Goal: Information Seeking & Learning: Learn about a topic

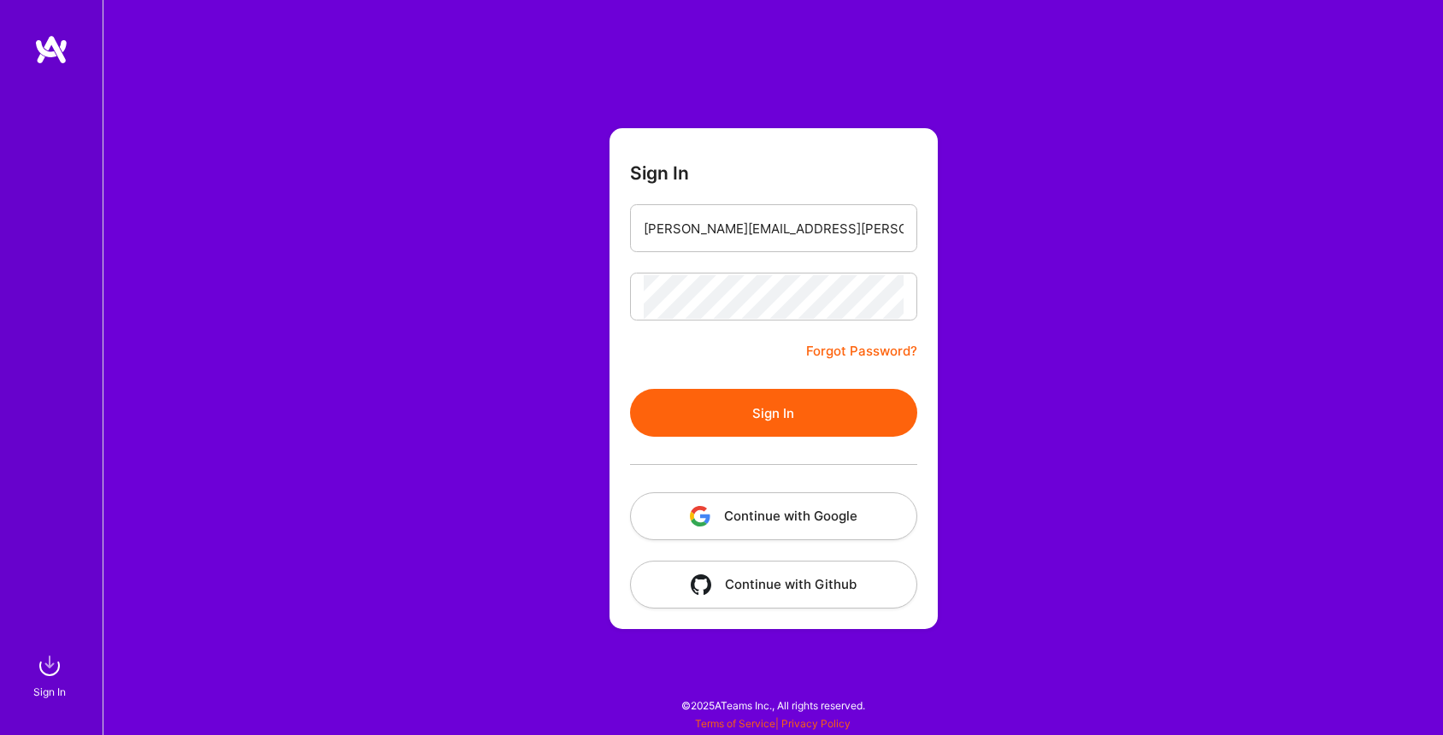
click at [775, 402] on button "Sign In" at bounding box center [773, 413] width 287 height 48
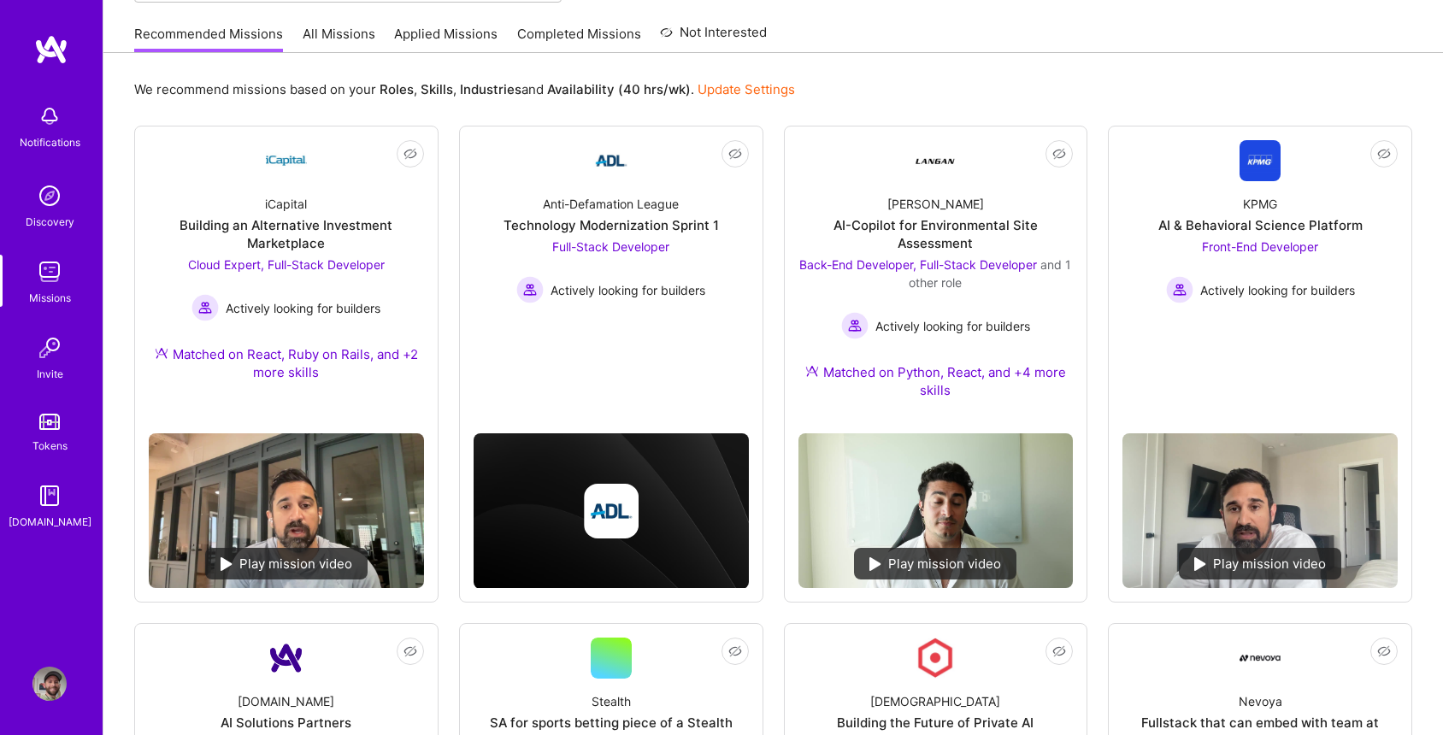
scroll to position [174, 0]
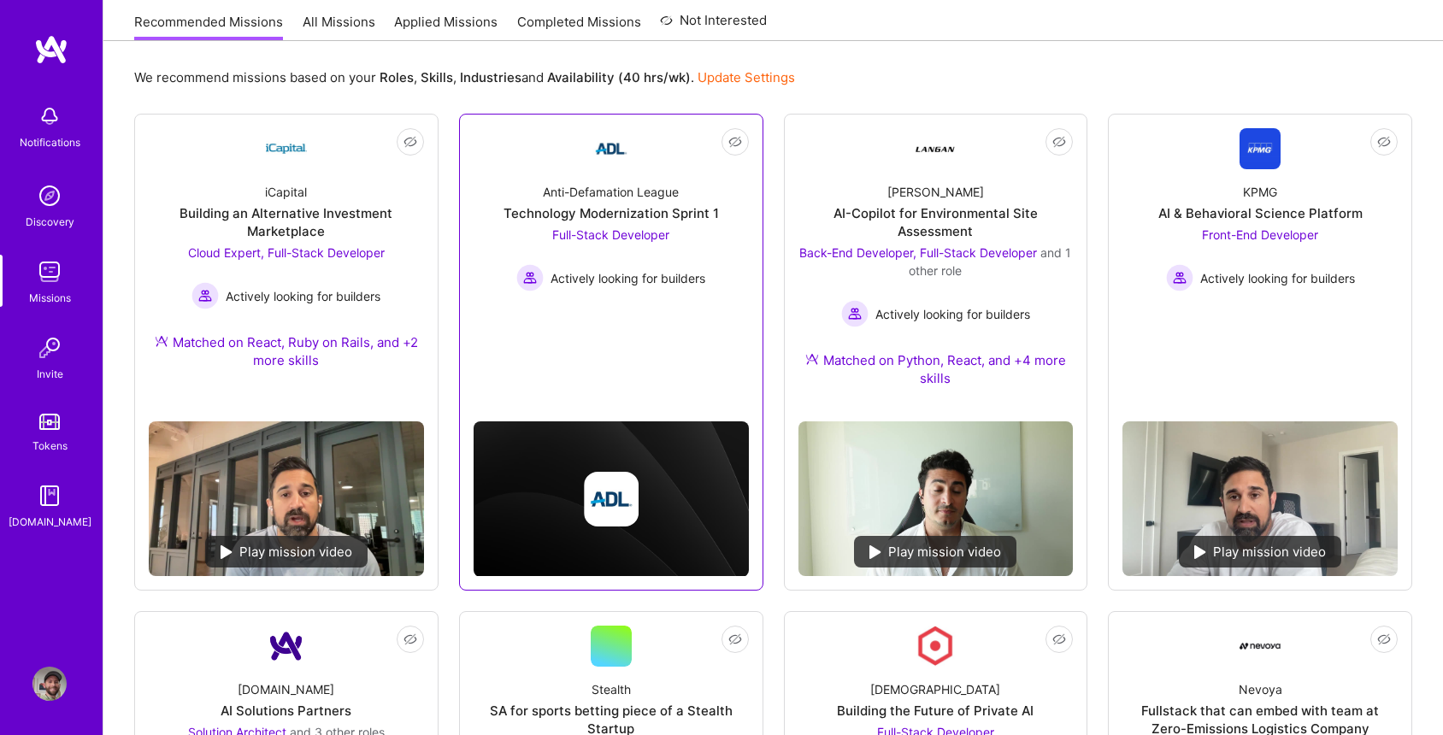
click at [529, 186] on div "Anti-Defamation League Technology Modernization Sprint 1 Full-Stack Developer A…" at bounding box center [611, 230] width 275 height 122
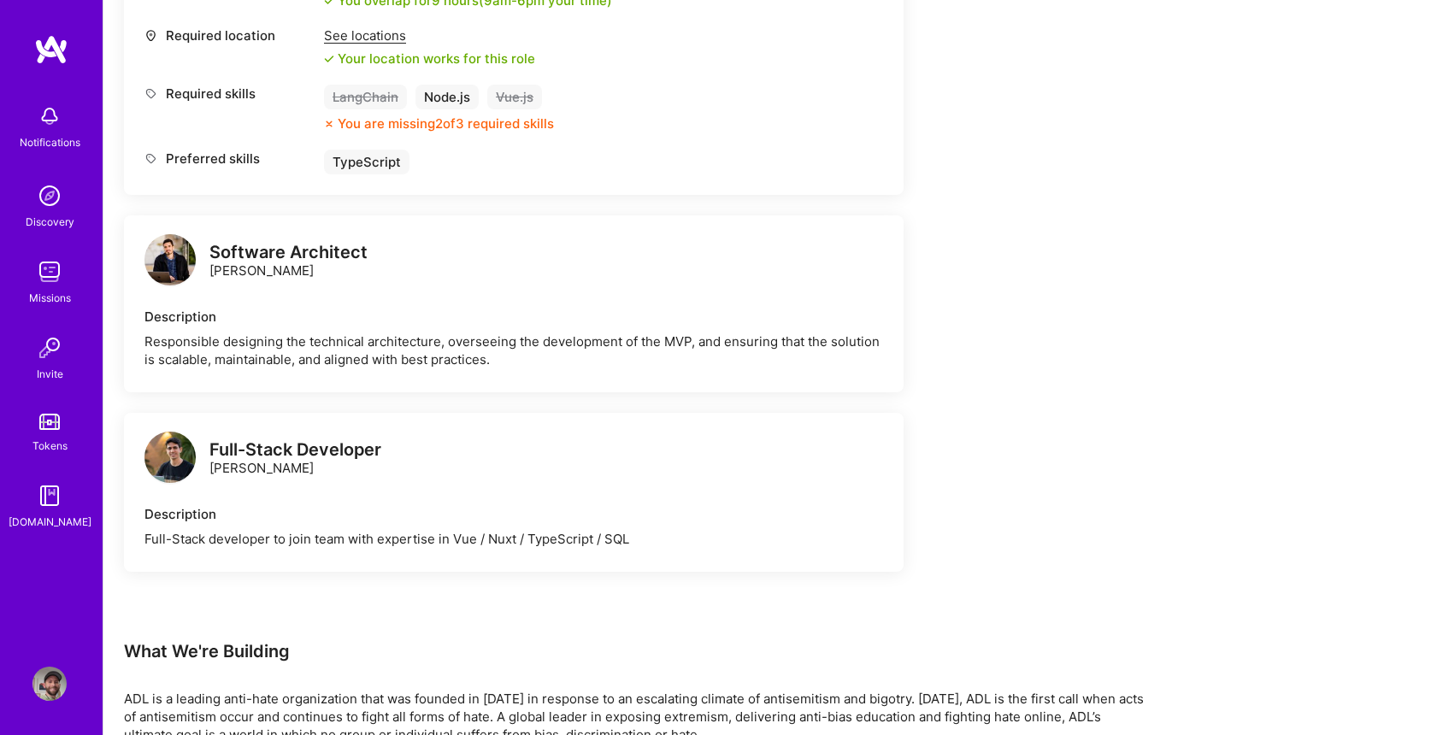
scroll to position [778, 0]
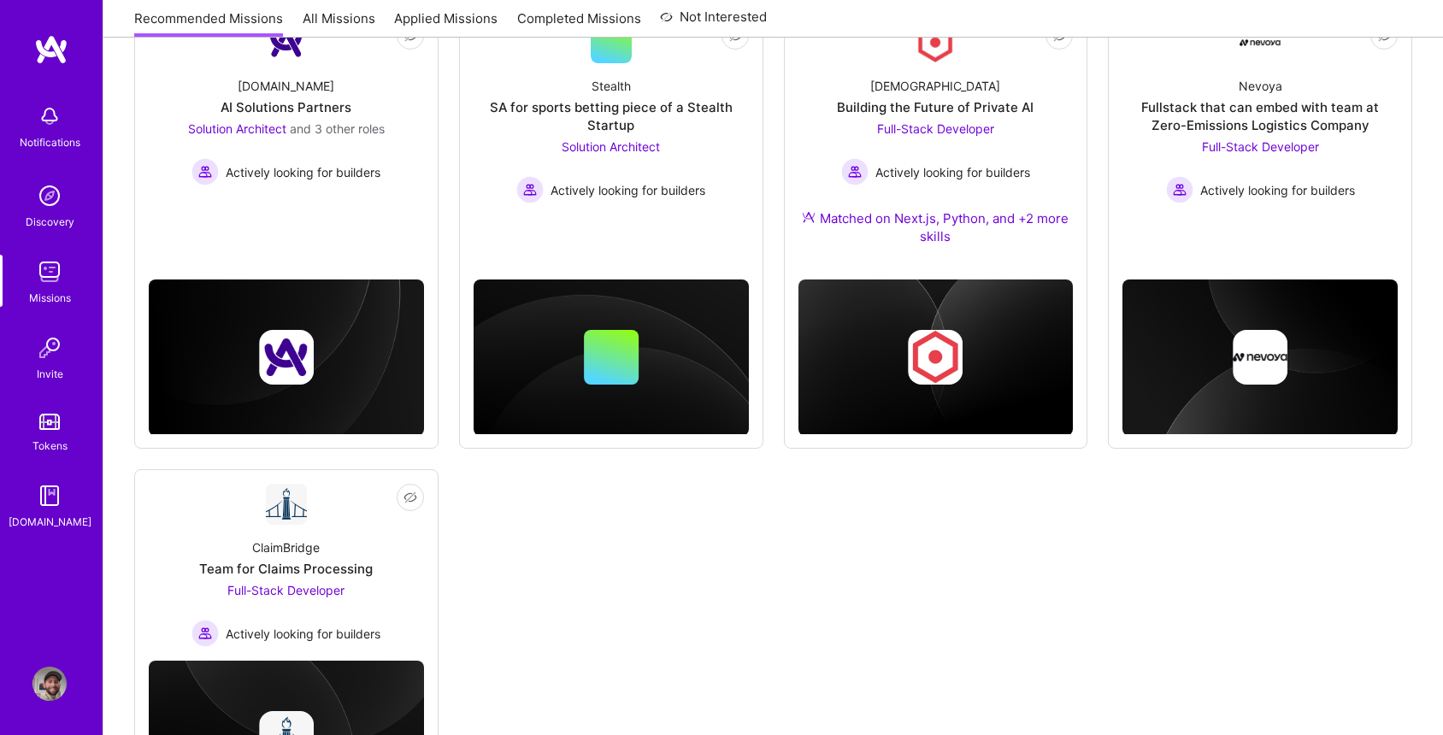
scroll to position [174, 0]
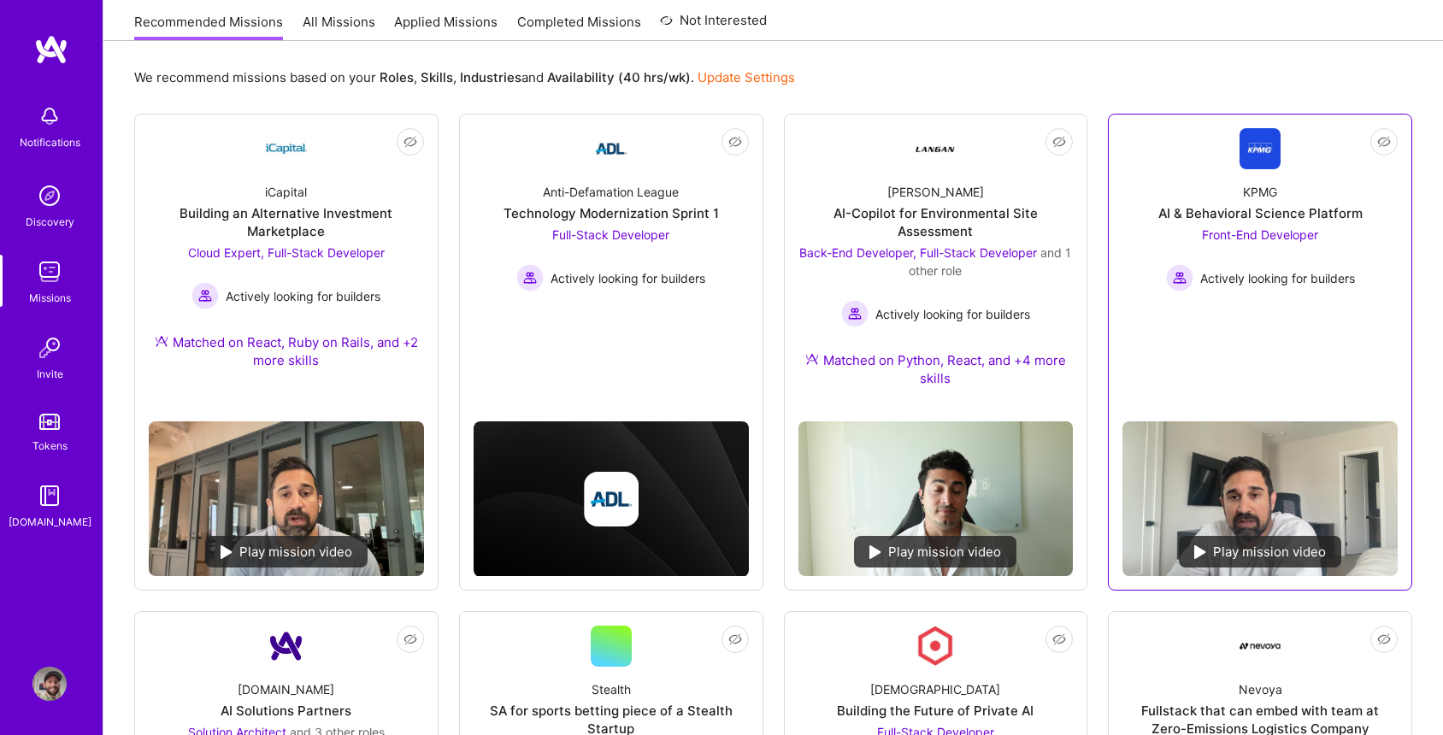
click at [1194, 196] on div "KPMG AI & Behavioral Science Platform Front-End Developer Actively looking for …" at bounding box center [1260, 230] width 275 height 122
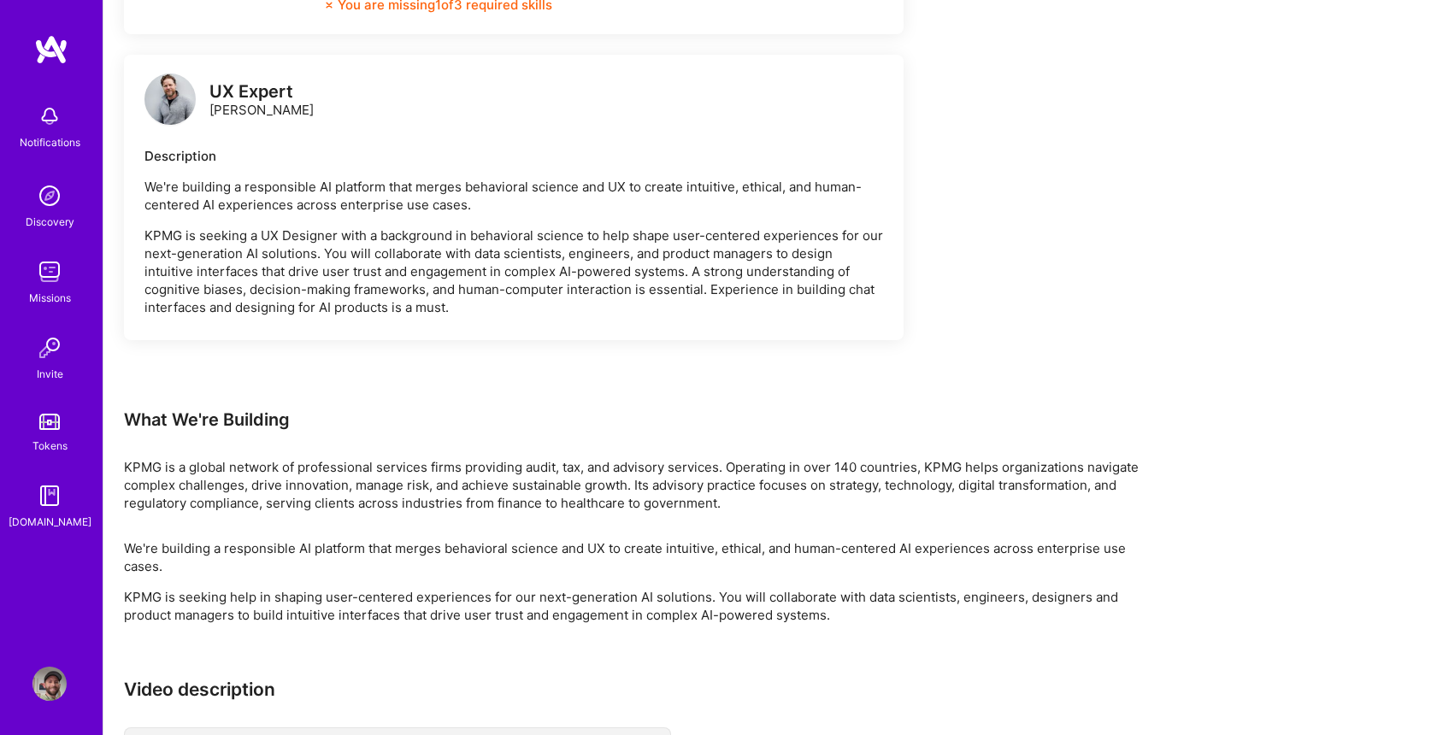
scroll to position [899, 0]
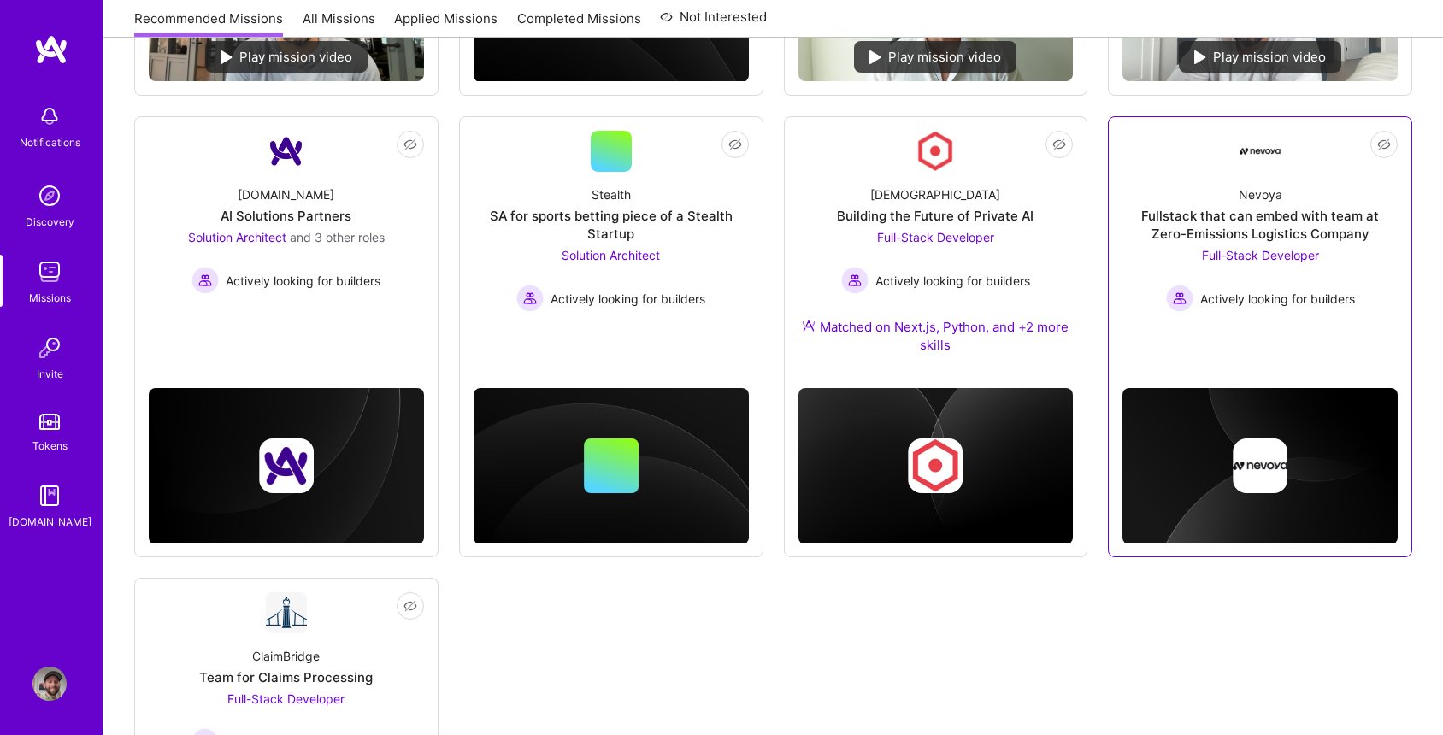
scroll to position [767, 0]
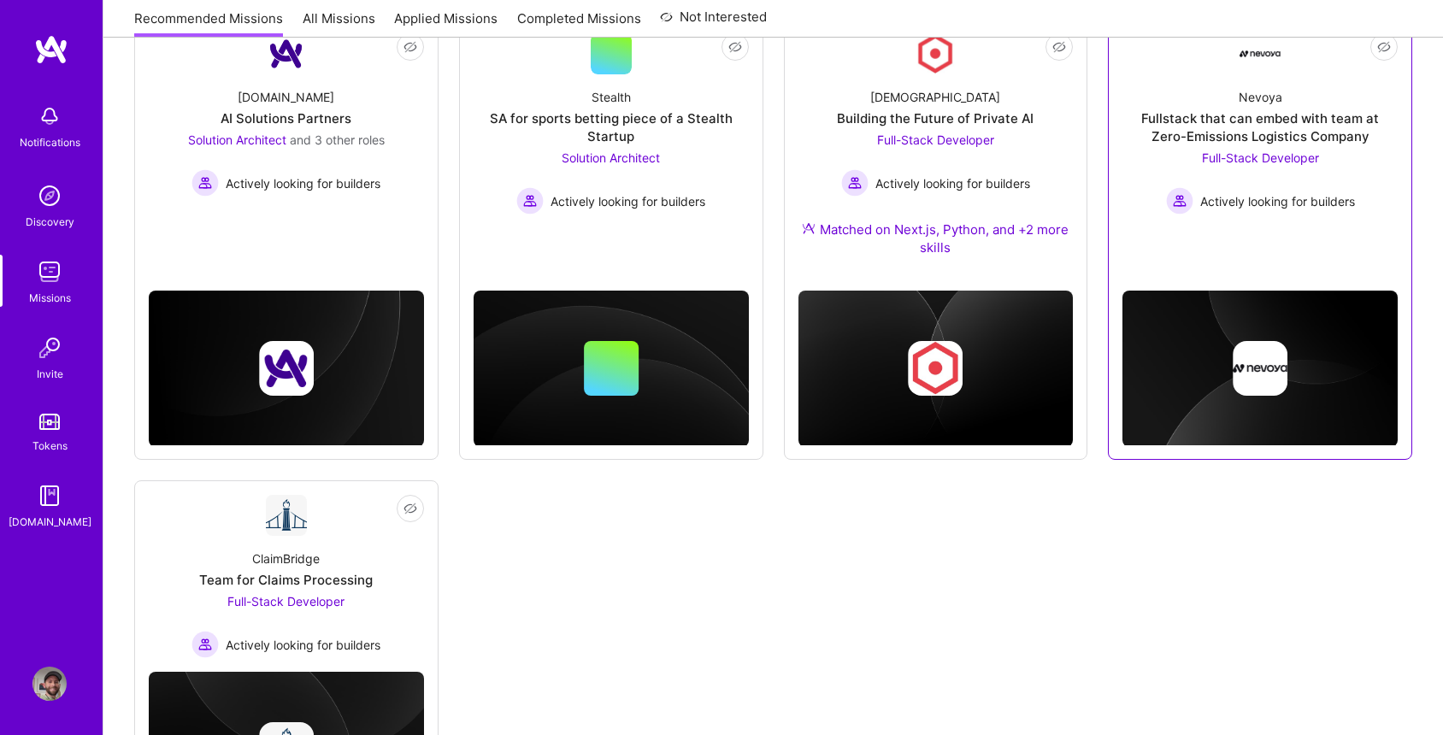
click at [1147, 130] on div "Fullstack that can embed with team at Zero-Emissions Logistics Company" at bounding box center [1260, 127] width 275 height 36
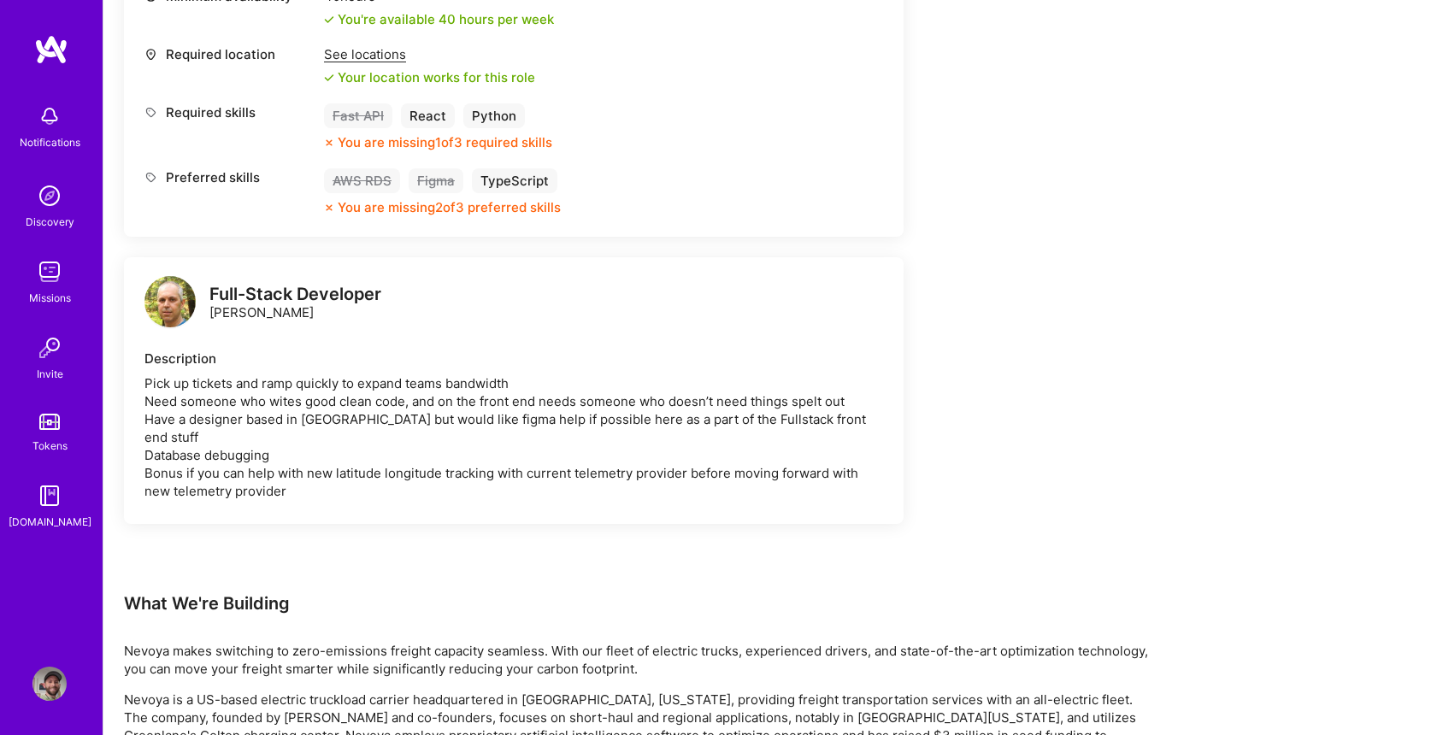
scroll to position [786, 0]
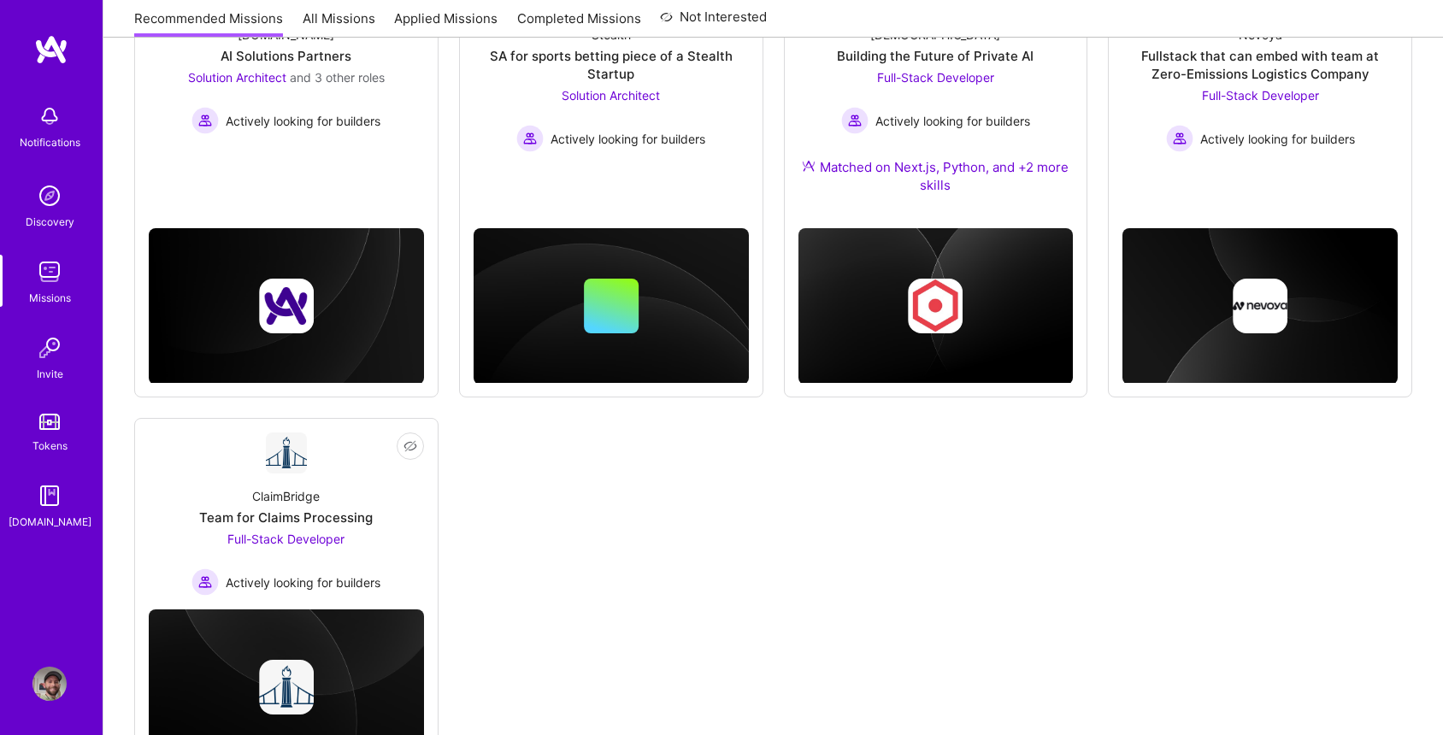
scroll to position [840, 0]
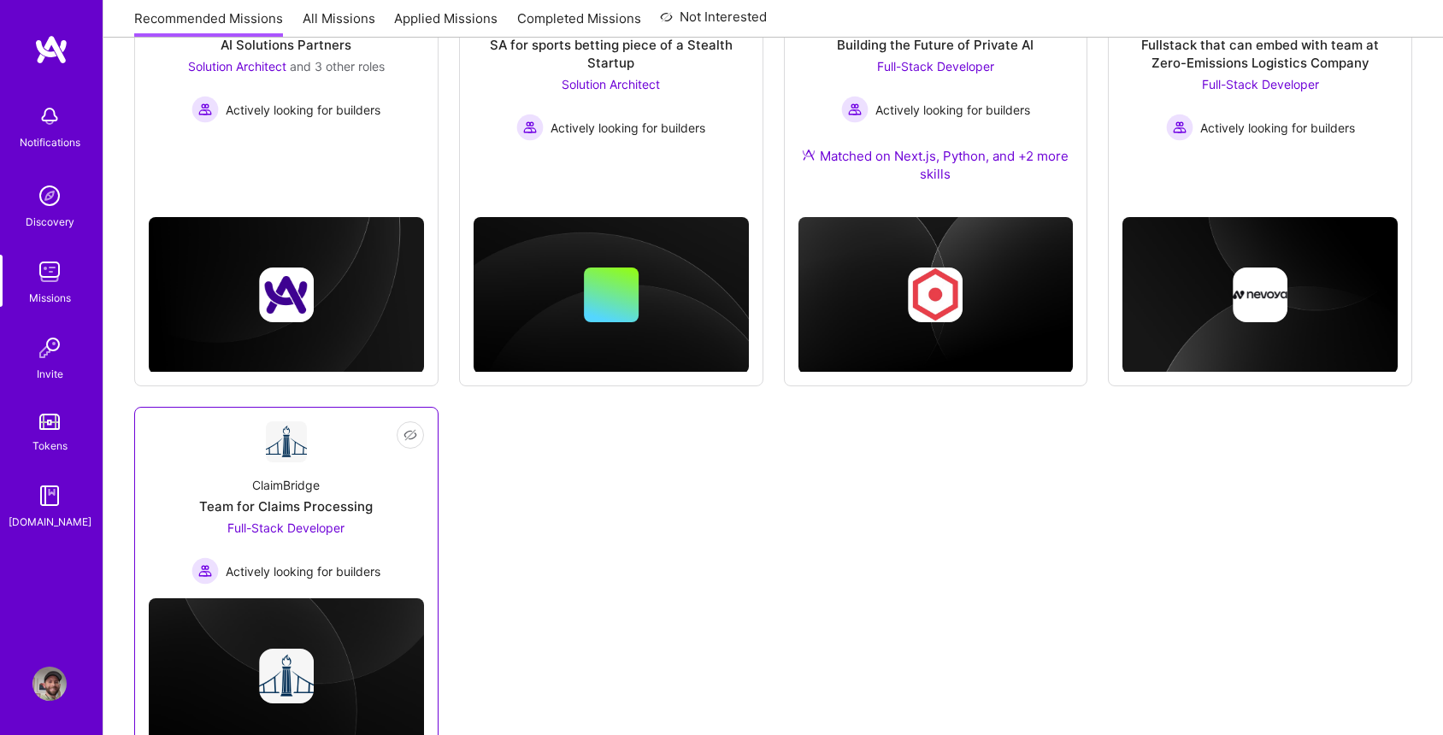
click at [348, 490] on div "ClaimBridge Team for Claims Processing Full-Stack Developer Actively looking fo…" at bounding box center [286, 524] width 275 height 122
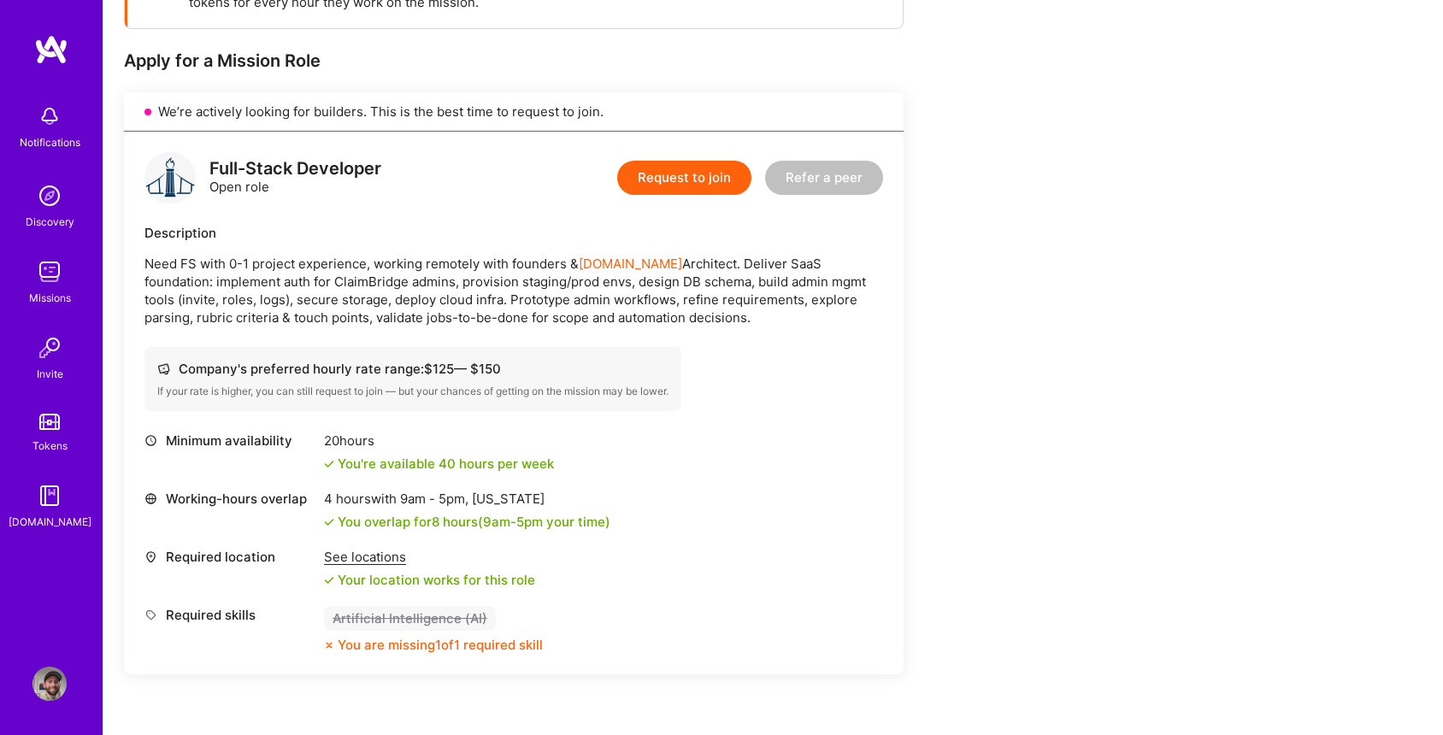
scroll to position [313, 0]
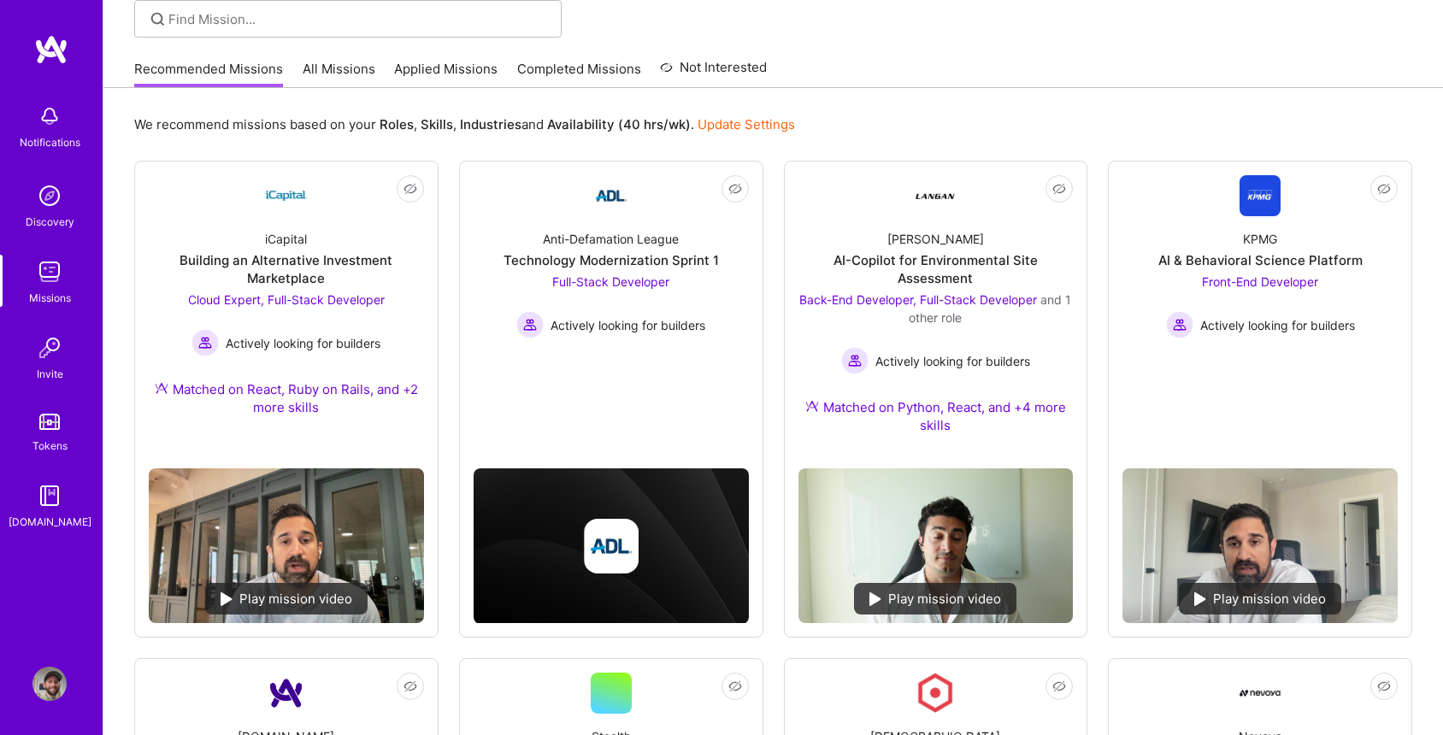
scroll to position [140, 0]
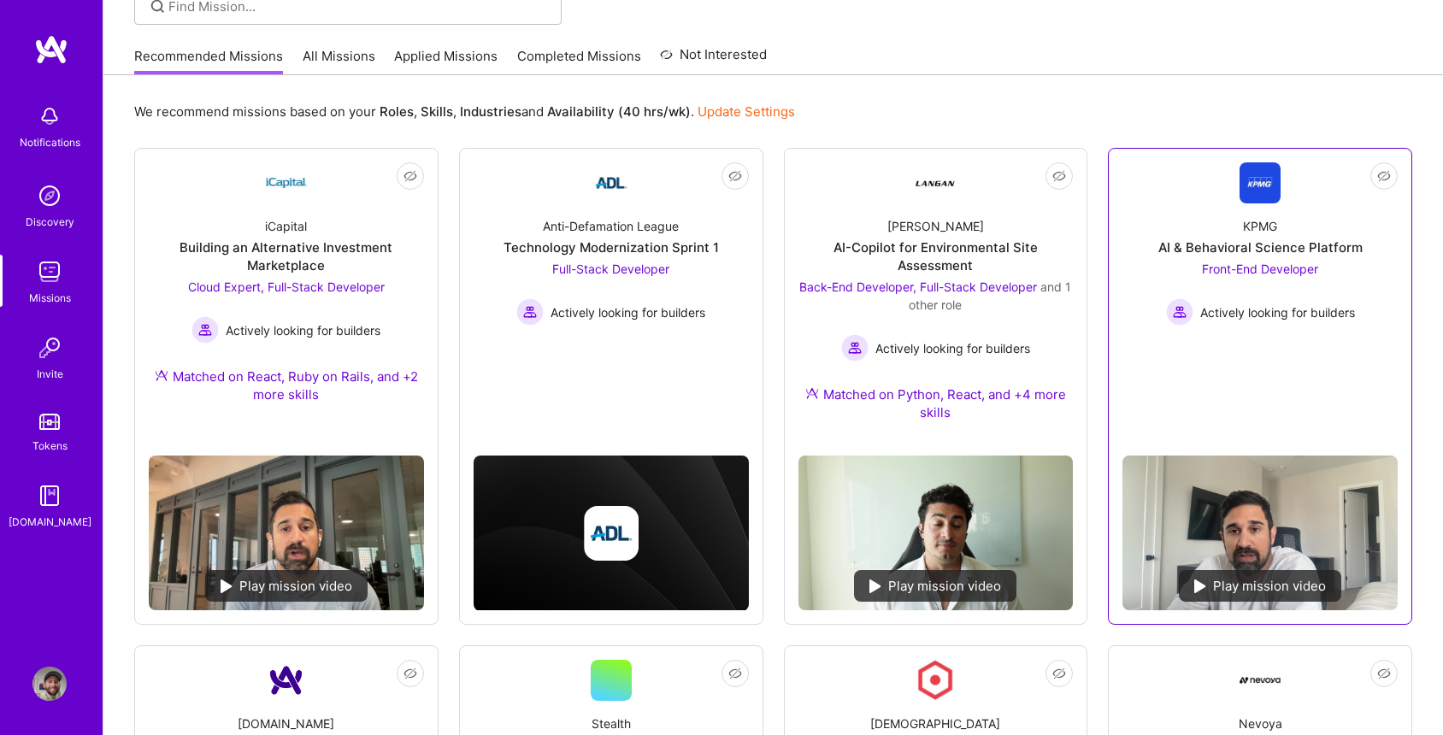
click at [1178, 227] on div "KPMG AI & Behavioral Science Platform Front-End Developer Actively looking for …" at bounding box center [1260, 264] width 275 height 122
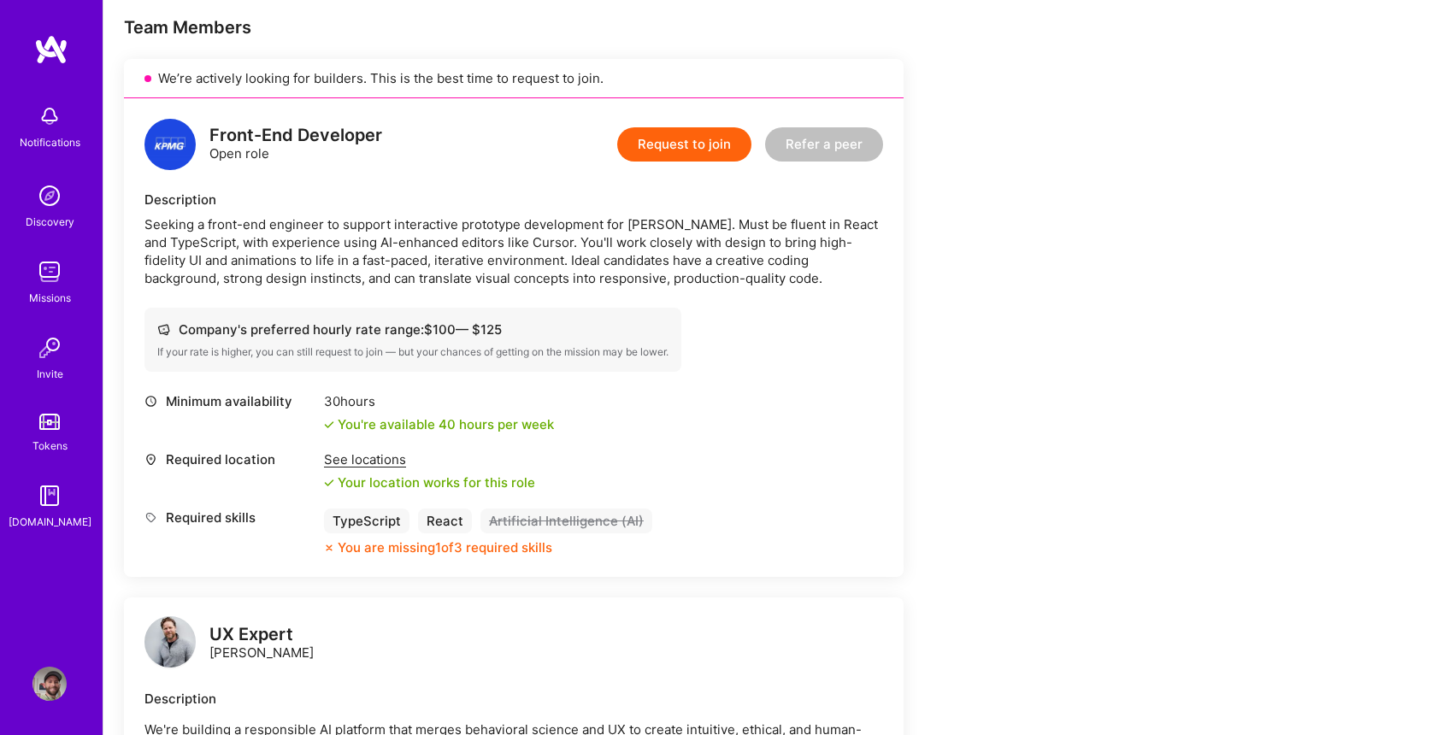
scroll to position [337, 0]
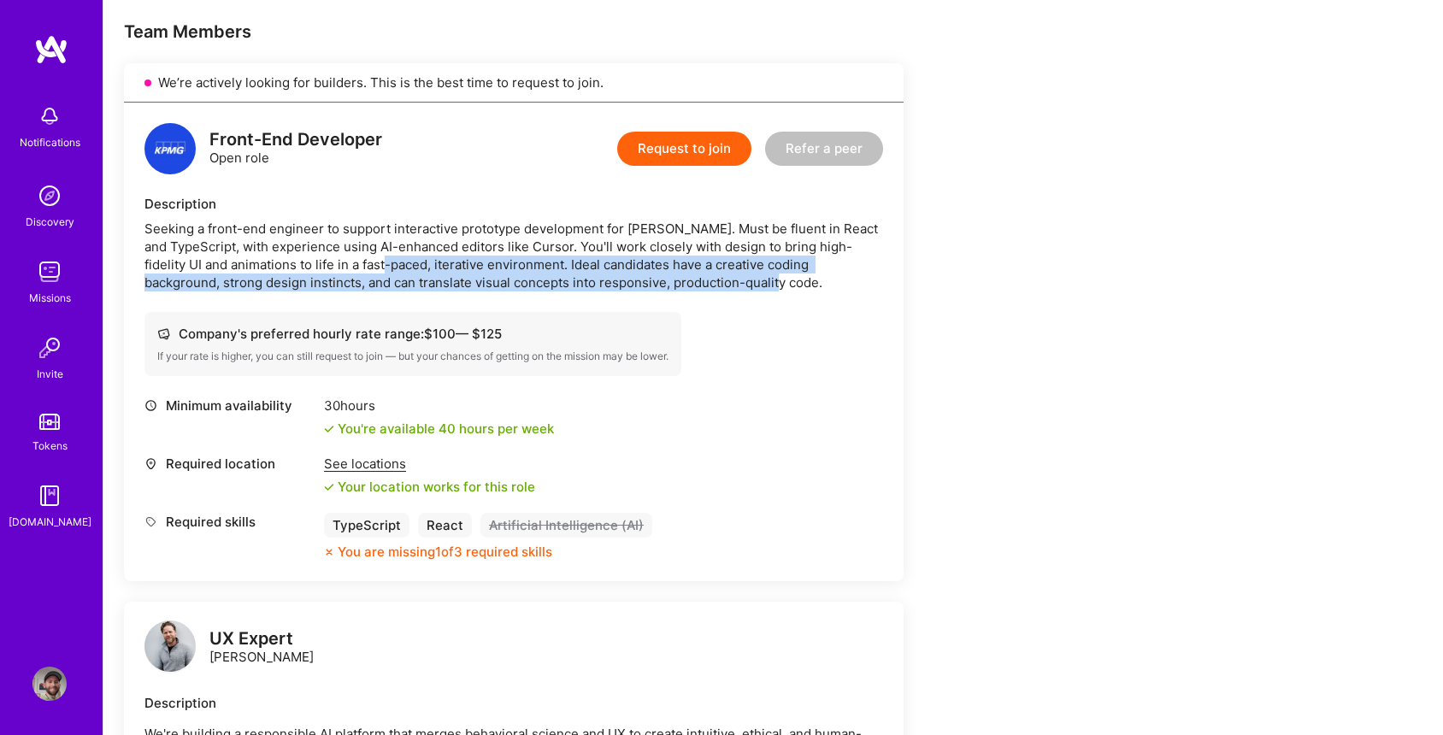
drag, startPoint x: 374, startPoint y: 264, endPoint x: 708, endPoint y: 284, distance: 334.9
click at [708, 284] on div "Seeking a front-end engineer to support interactive prototype development for […" at bounding box center [513, 256] width 739 height 72
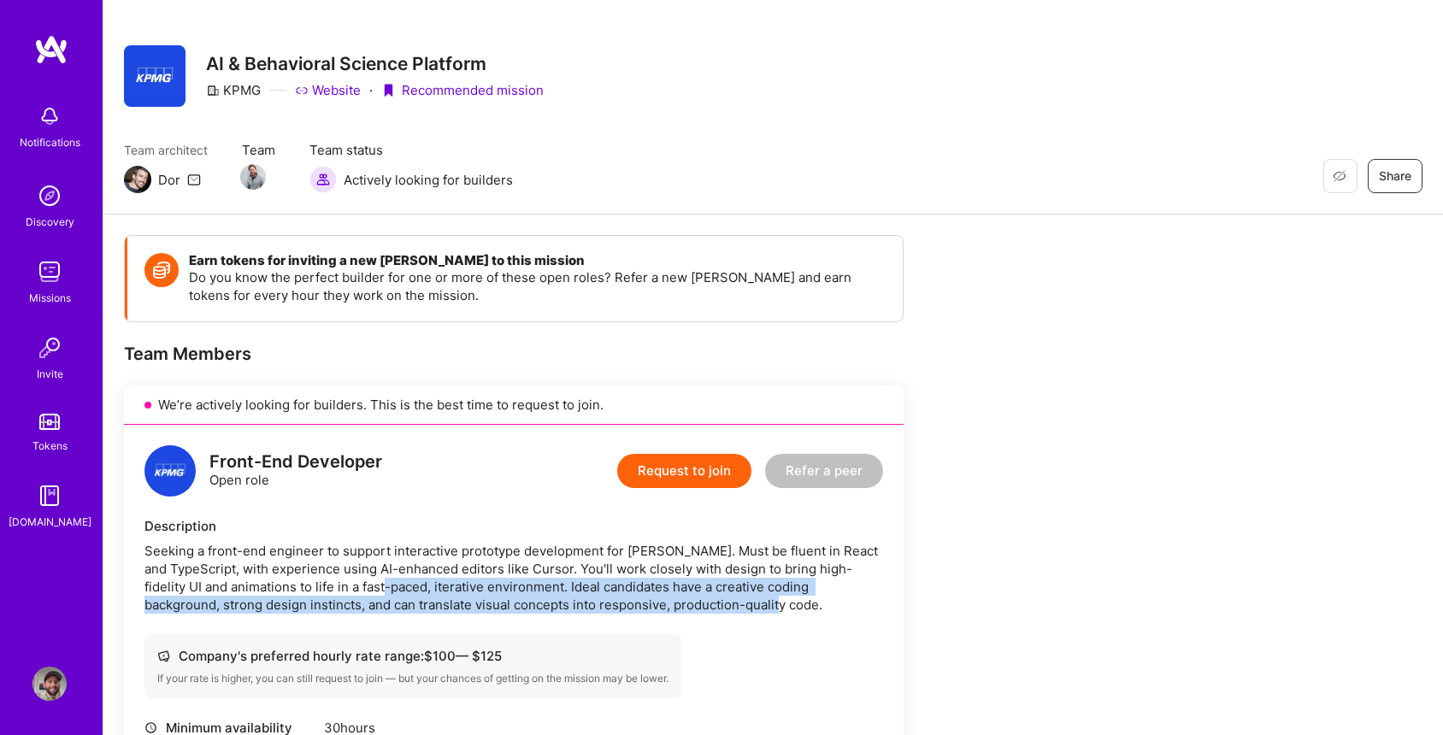
scroll to position [0, 0]
